Goal: Task Accomplishment & Management: Manage account settings

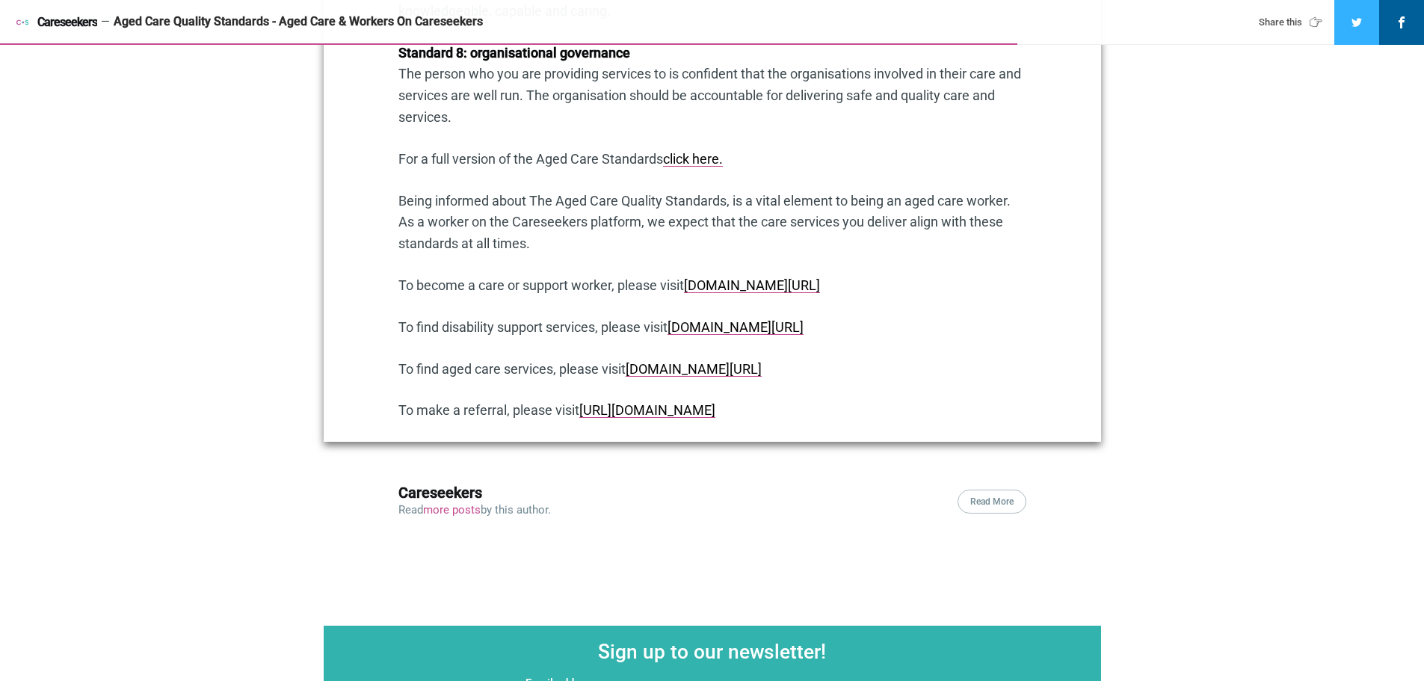
scroll to position [2018, 0]
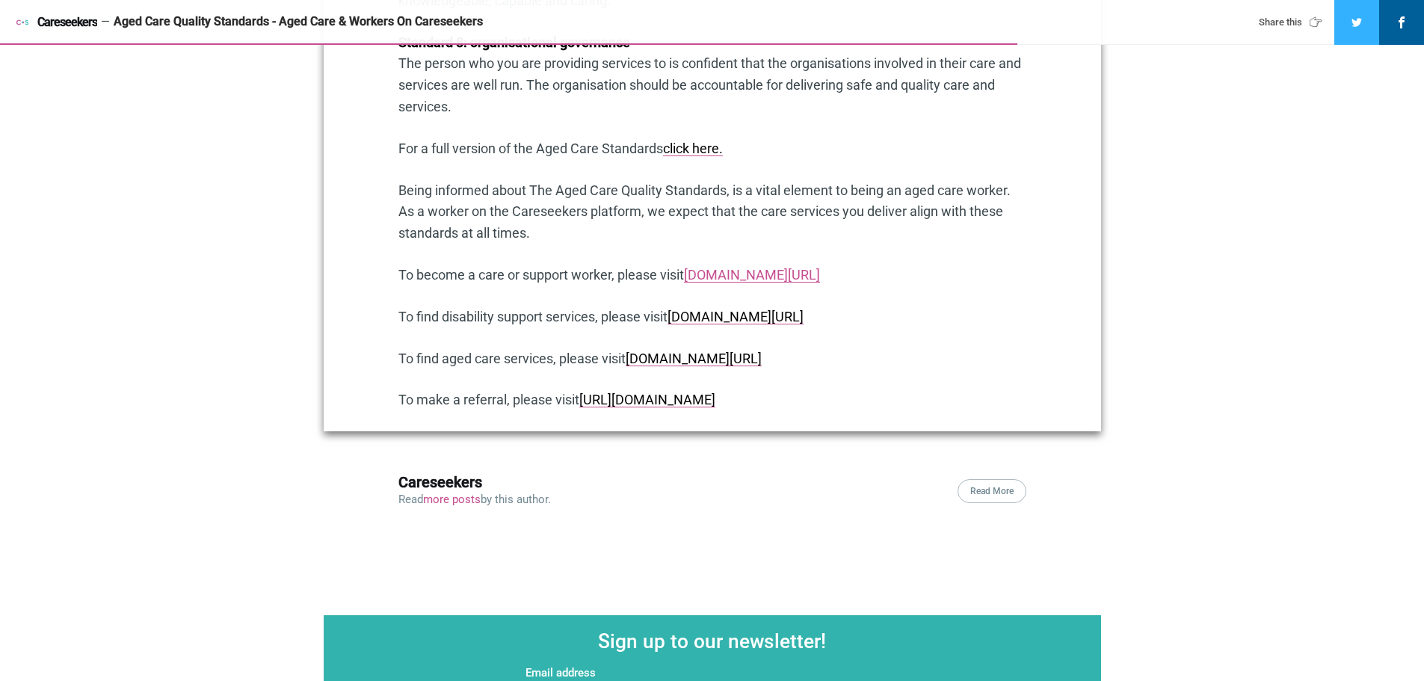
click at [765, 275] on link "www.careseekers.com.au/carer" at bounding box center [752, 275] width 136 height 16
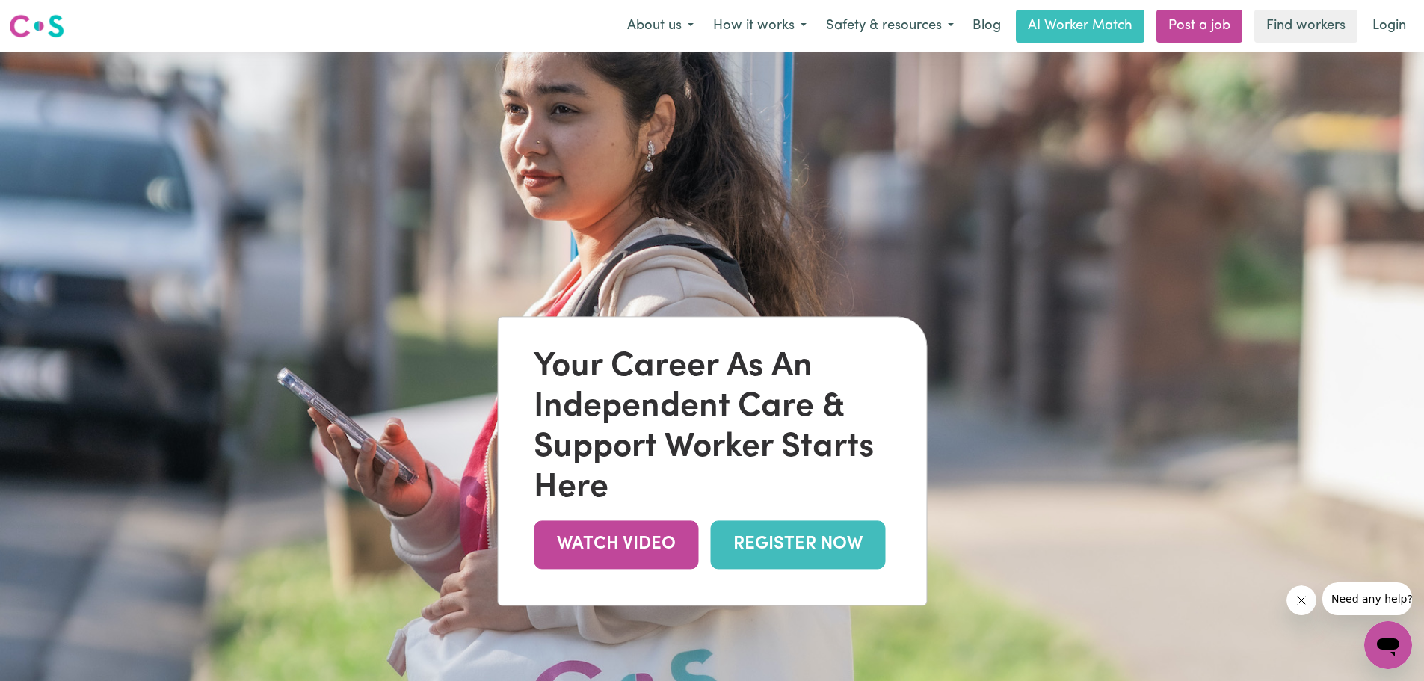
click at [755, 541] on link "REGISTER NOW" at bounding box center [797, 544] width 175 height 49
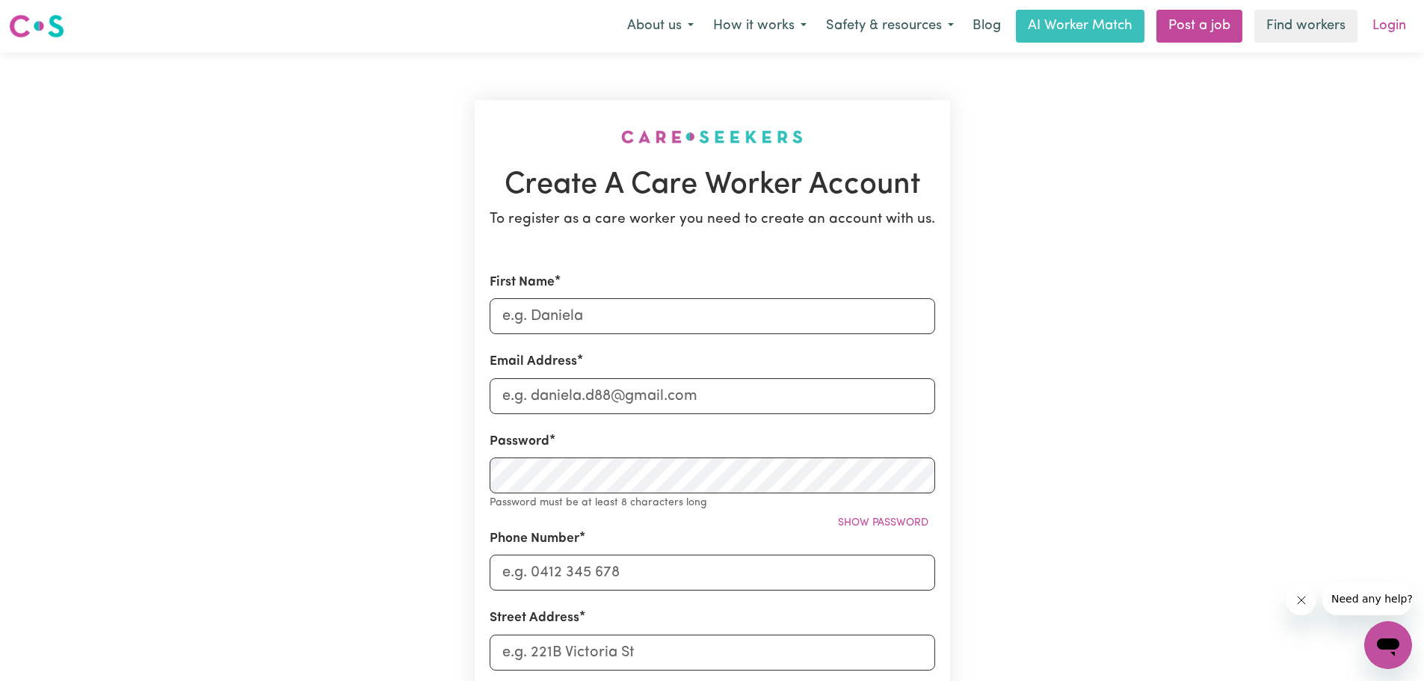
click at [1387, 23] on link "Login" at bounding box center [1389, 26] width 52 height 33
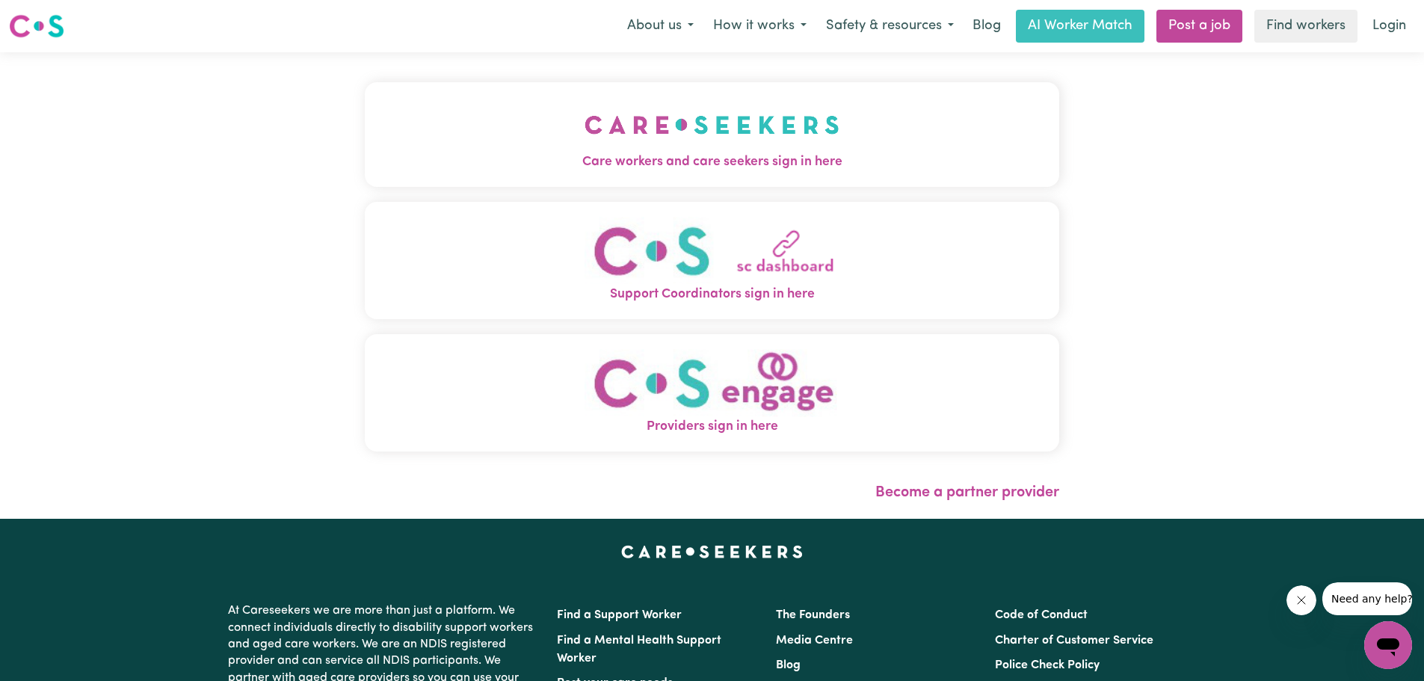
click at [670, 164] on span "Care workers and care seekers sign in here" at bounding box center [712, 161] width 694 height 19
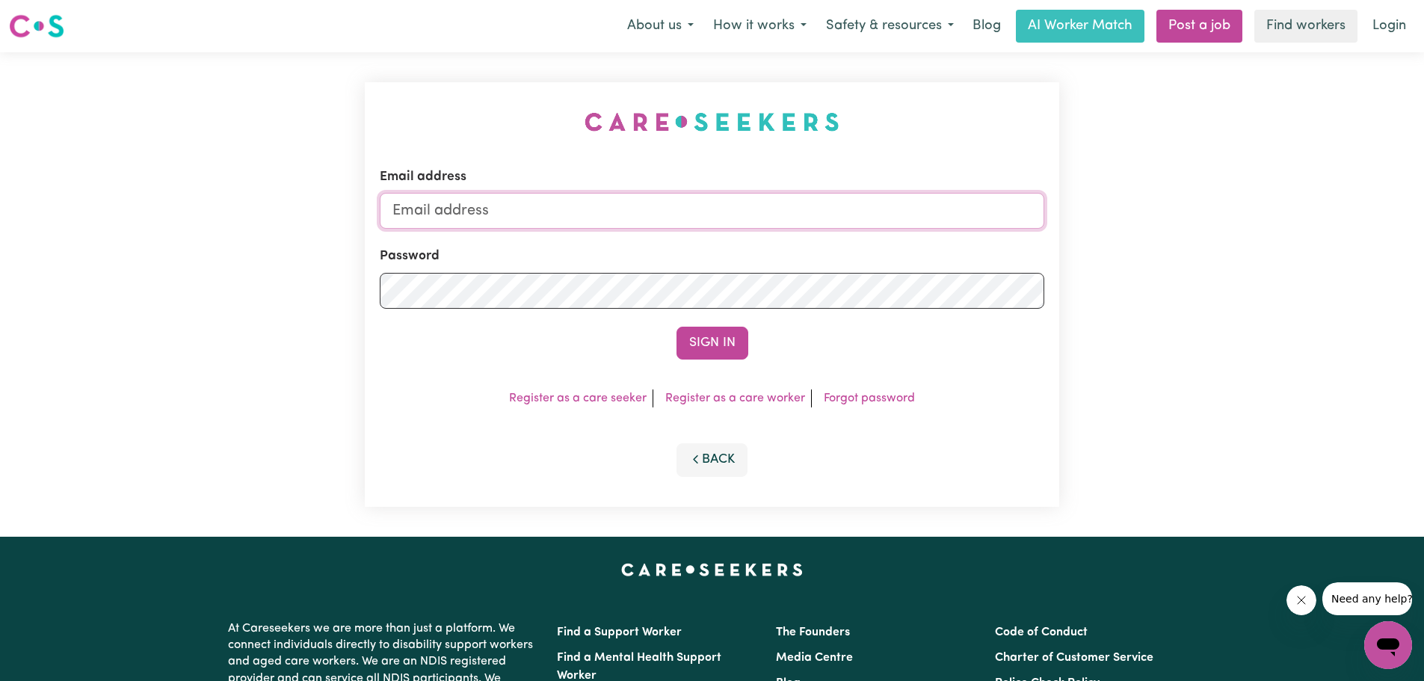
click at [406, 213] on input "Email address" at bounding box center [712, 211] width 664 height 36
type input "[EMAIL_ADDRESS][DOMAIN_NAME]"
click at [676, 327] on button "Sign In" at bounding box center [712, 343] width 72 height 33
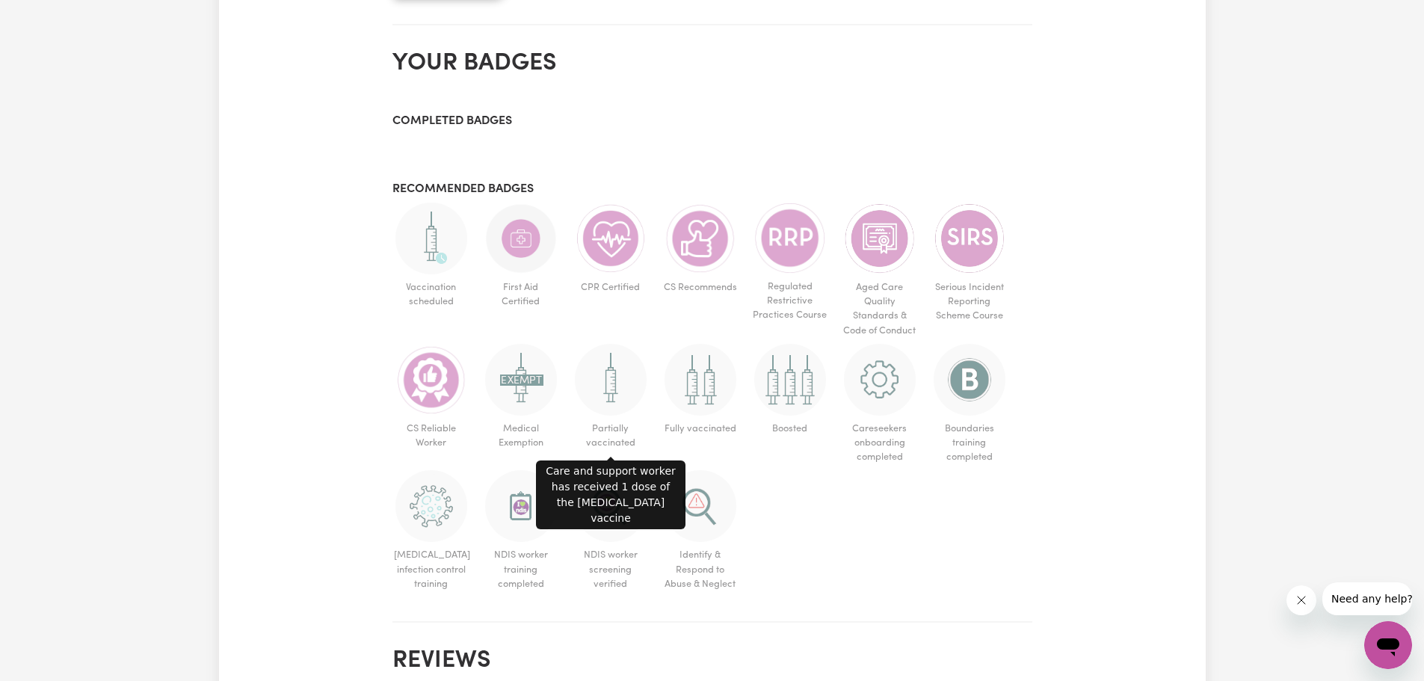
scroll to position [822, 0]
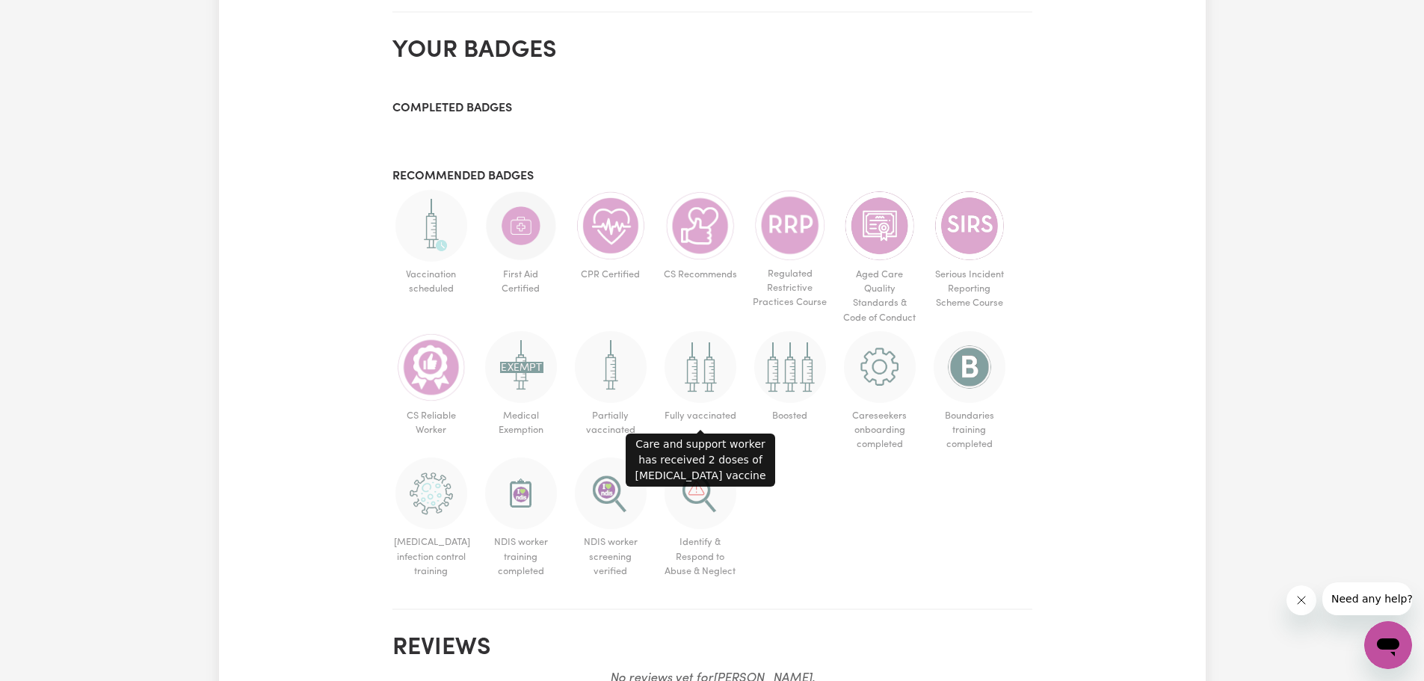
click at [703, 362] on img at bounding box center [700, 367] width 72 height 72
click at [705, 392] on img at bounding box center [700, 367] width 72 height 72
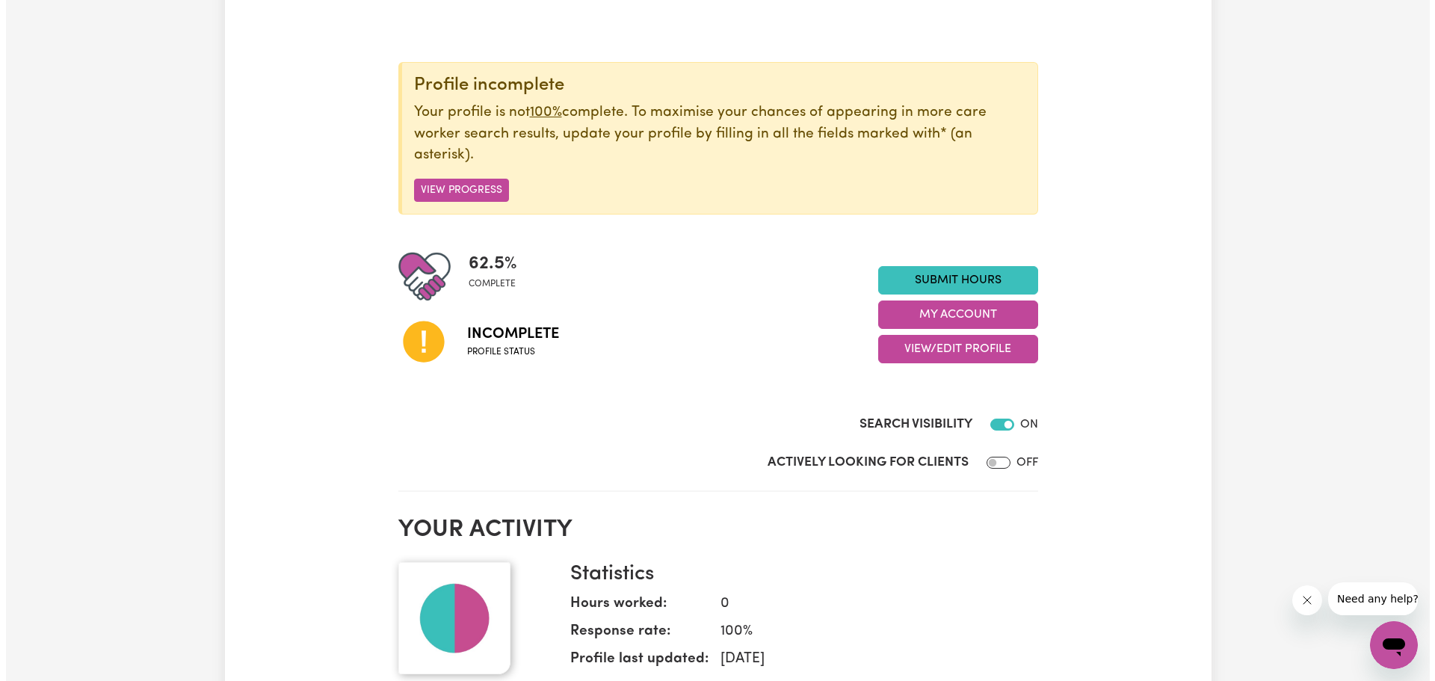
scroll to position [75, 0]
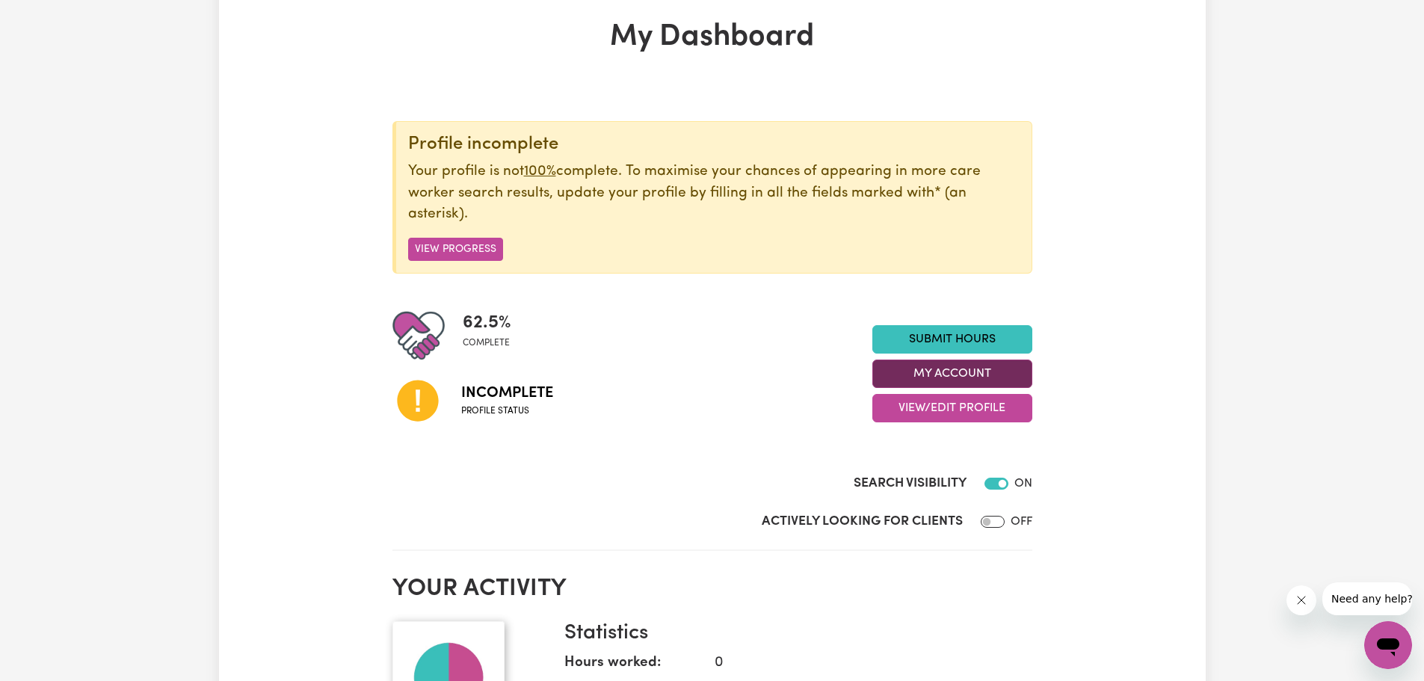
click at [976, 374] on button "My Account" at bounding box center [952, 373] width 160 height 28
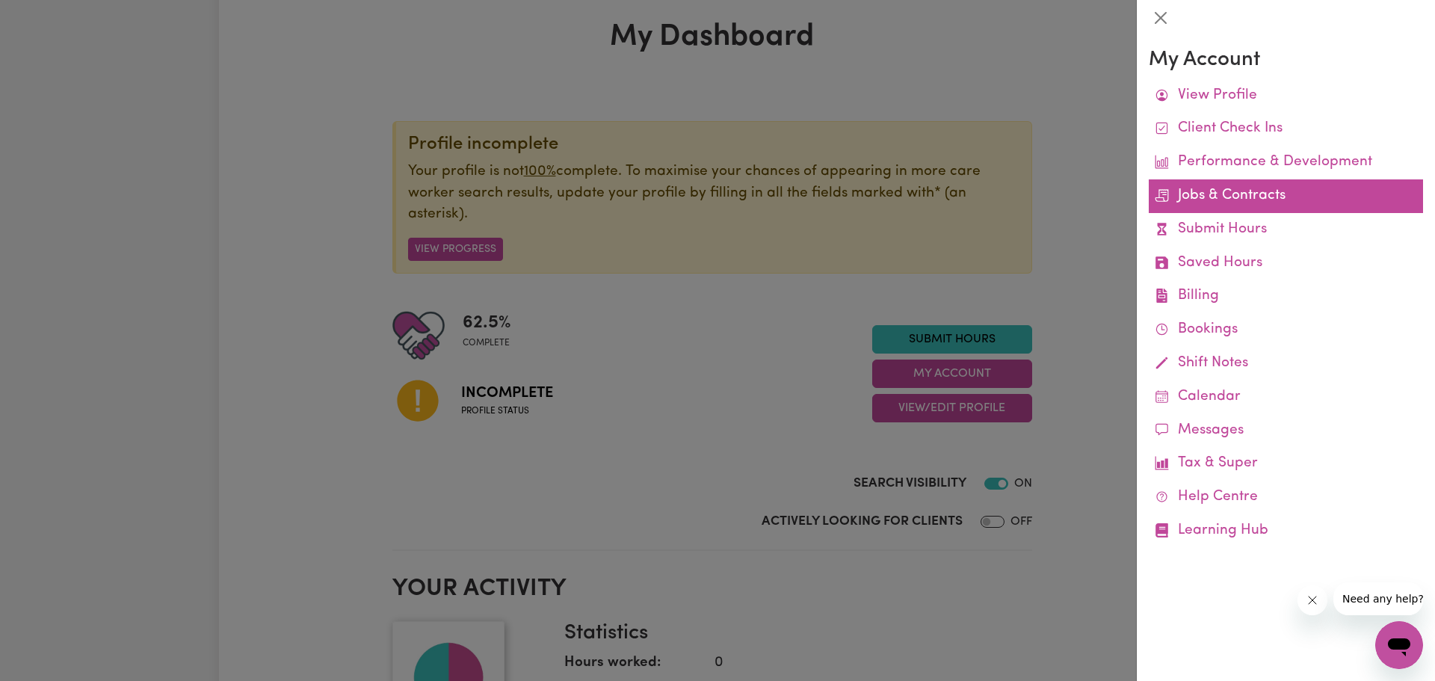
click at [1235, 197] on link "Jobs & Contracts" at bounding box center [1286, 196] width 274 height 34
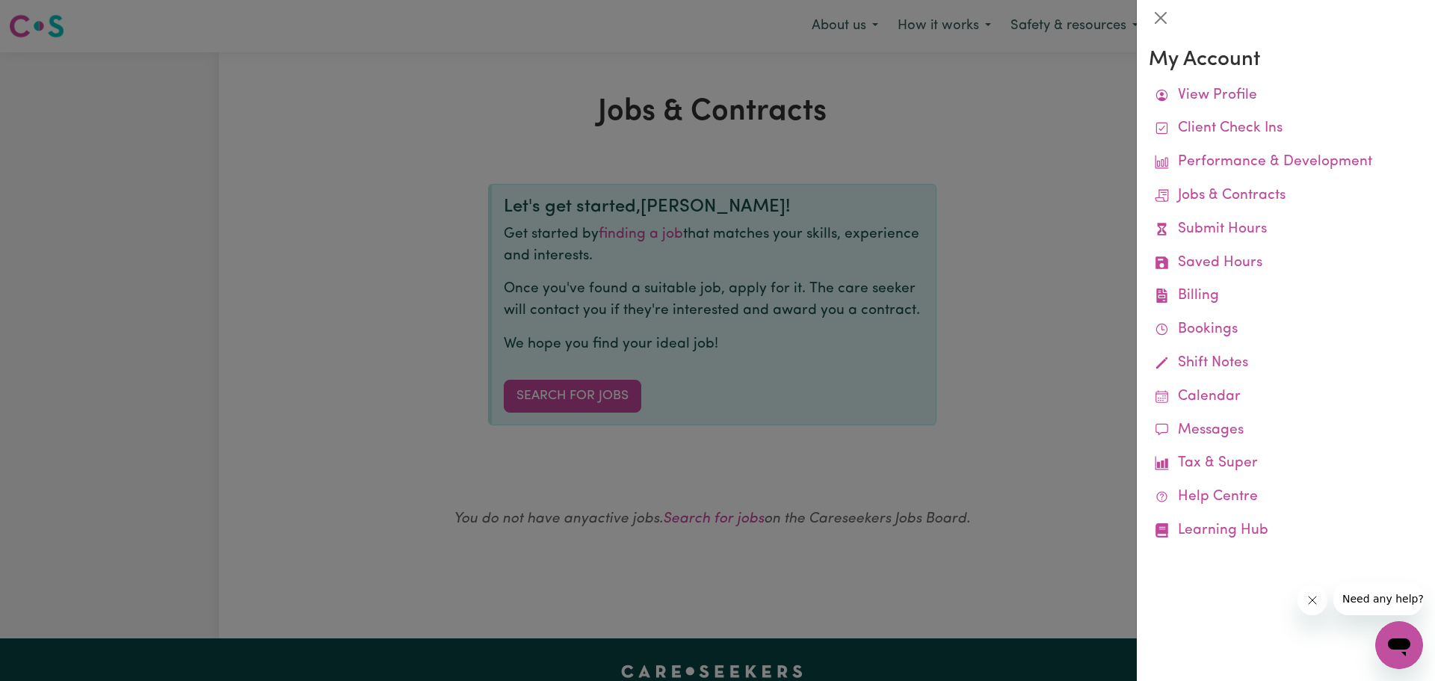
click at [590, 397] on div at bounding box center [717, 340] width 1435 height 681
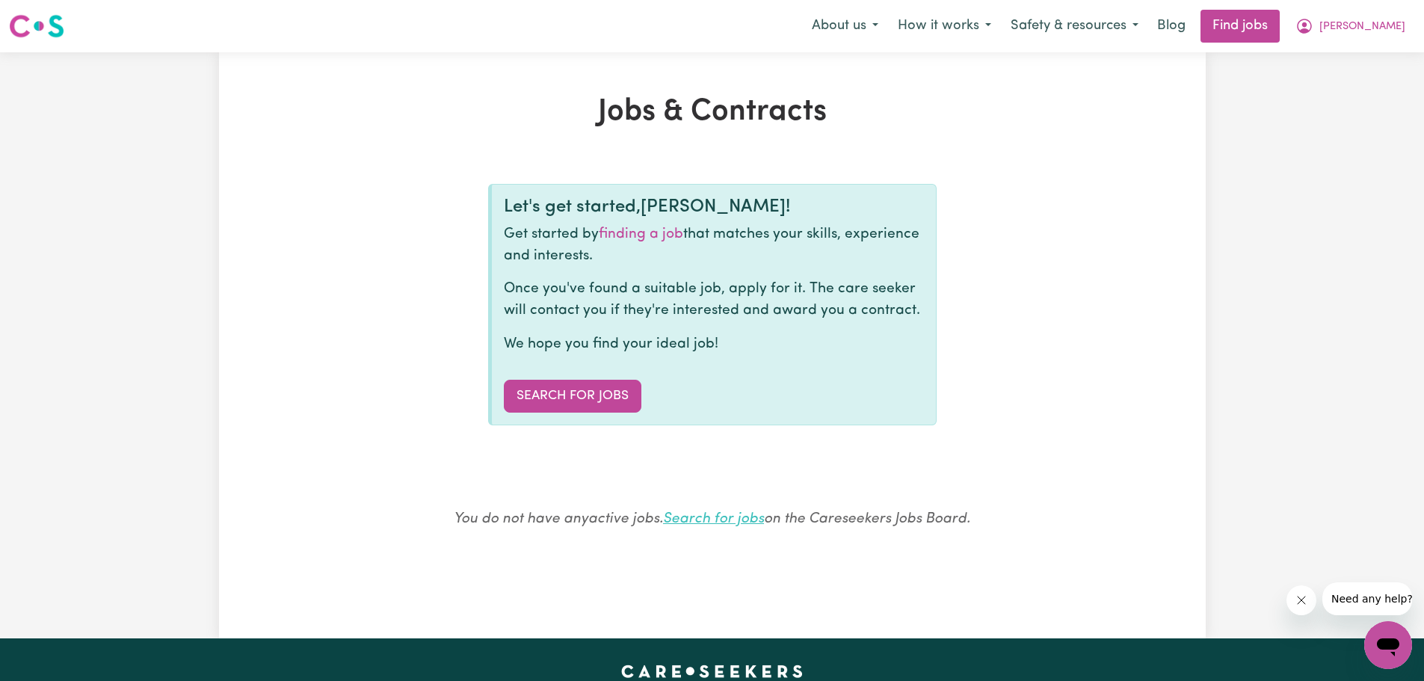
click at [723, 520] on link "Search for jobs" at bounding box center [713, 519] width 101 height 14
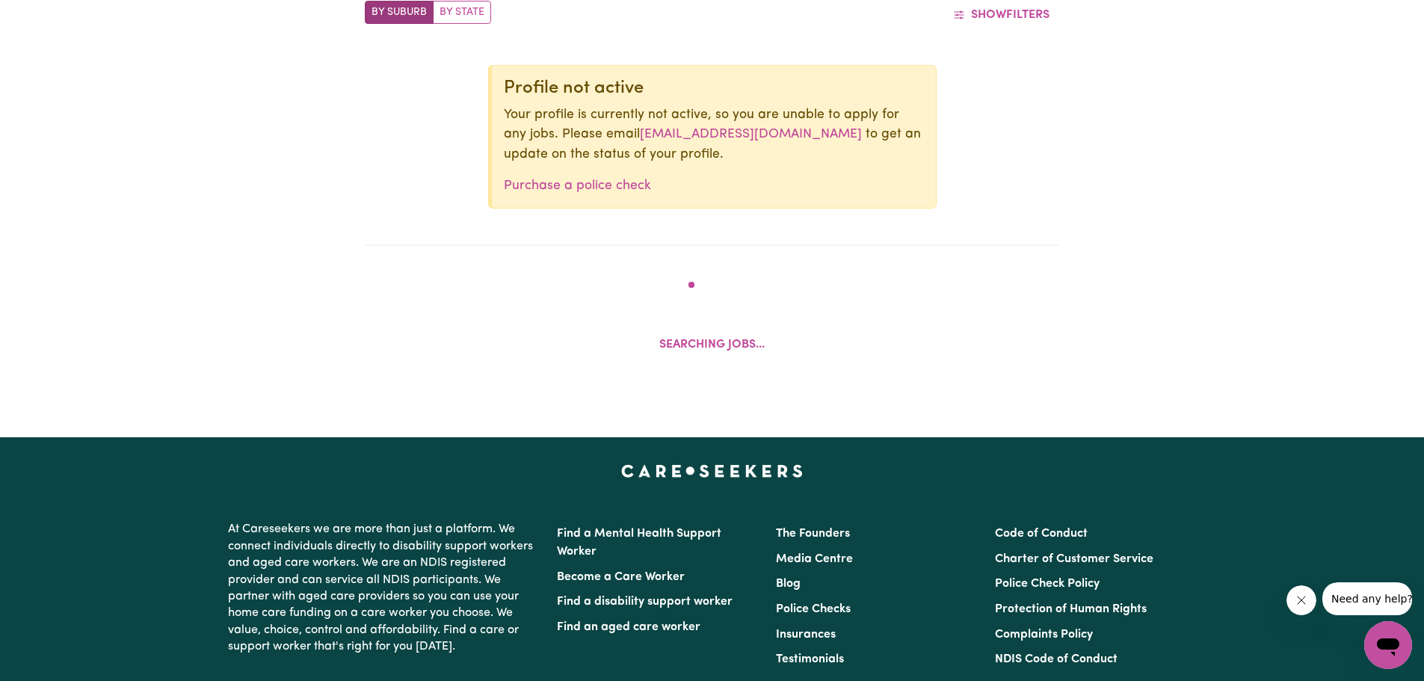
scroll to position [692, 0]
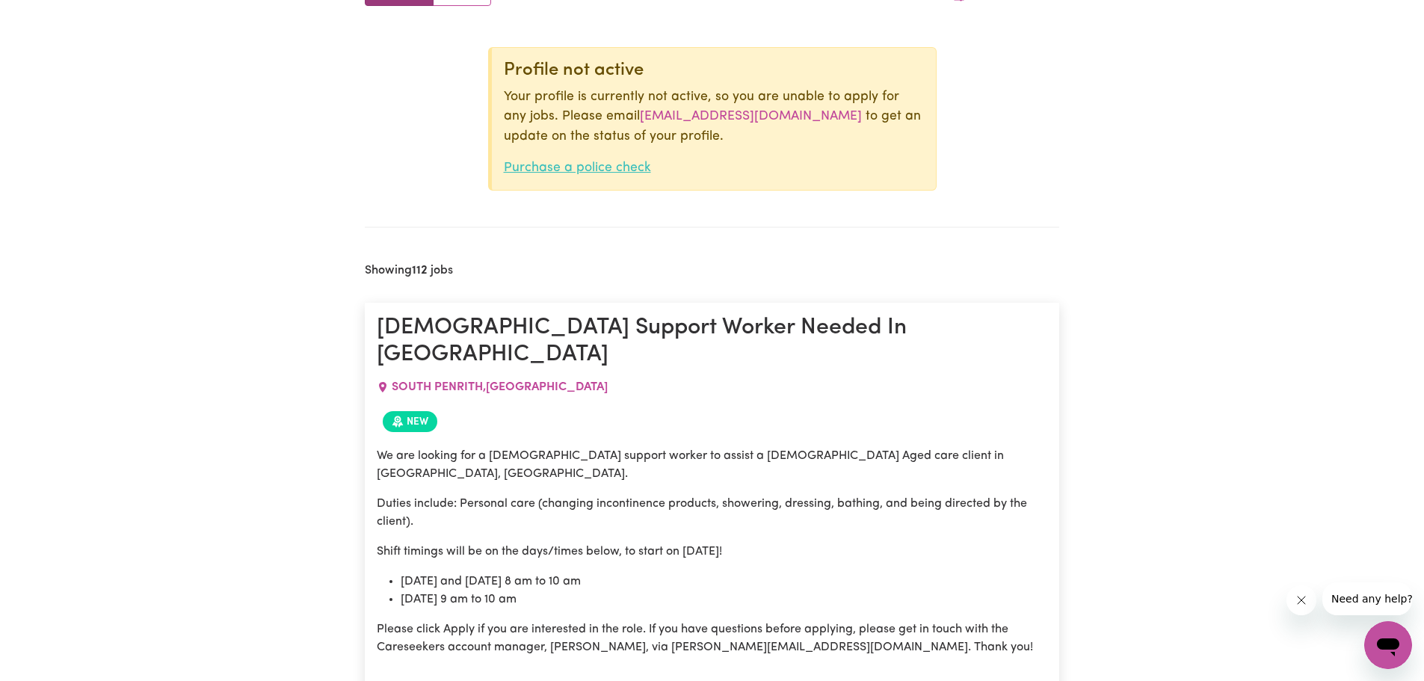
click at [562, 171] on link "Purchase a police check" at bounding box center [577, 167] width 147 height 13
